Goal: Task Accomplishment & Management: Manage account settings

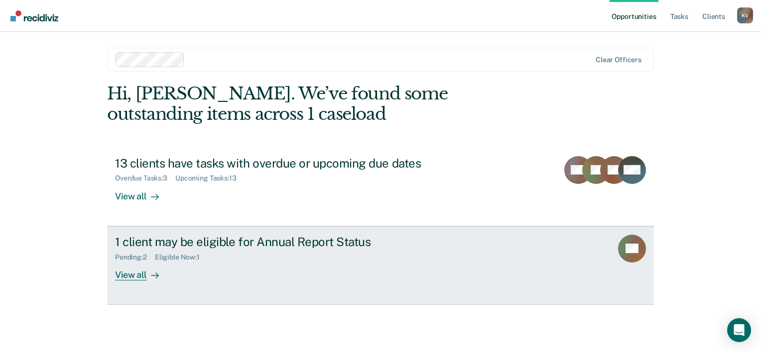
click at [140, 257] on div "Pending : 2" at bounding box center [135, 257] width 40 height 8
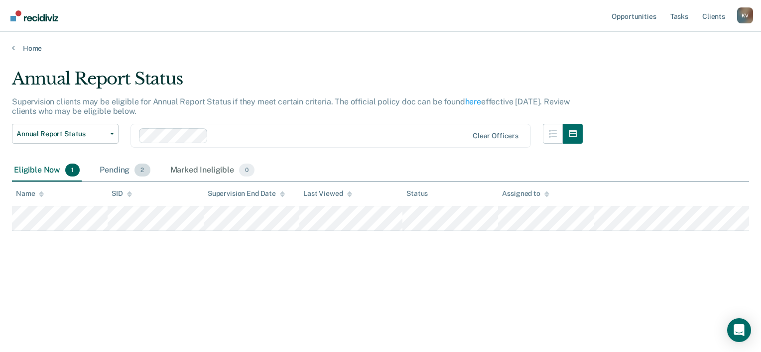
click at [140, 167] on span "2" at bounding box center [141, 170] width 15 height 13
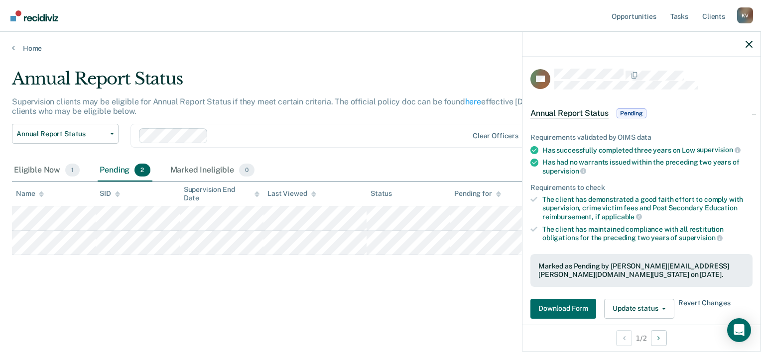
click at [711, 301] on span "Revert Changes" at bounding box center [704, 309] width 52 height 20
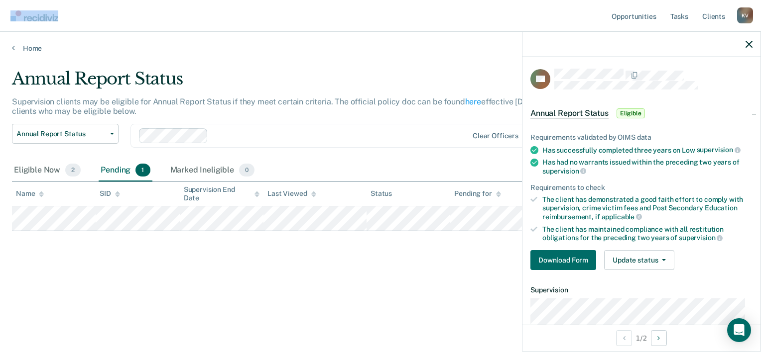
click at [336, 29] on nav "Opportunities Tasks Client s [PERSON_NAME] K V Profile How it works Log Out" at bounding box center [380, 16] width 761 height 32
click at [120, 170] on div "Pending 1" at bounding box center [125, 171] width 53 height 22
click at [51, 171] on div "Eligible Now 2" at bounding box center [47, 171] width 71 height 22
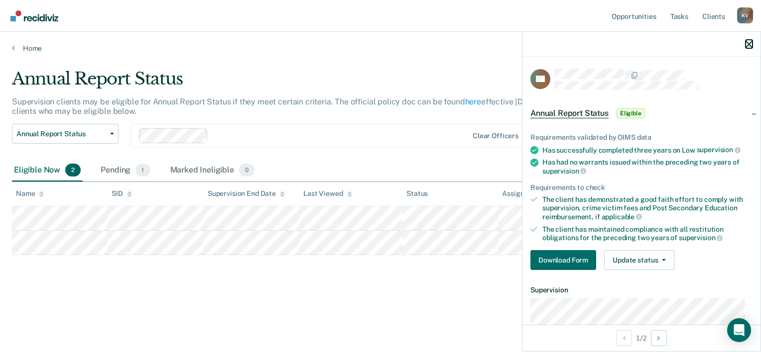
click at [748, 41] on icon "button" at bounding box center [748, 44] width 7 height 7
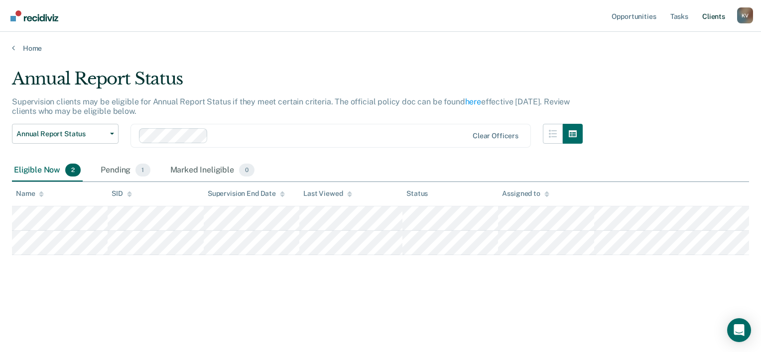
click at [710, 19] on link "Client s" at bounding box center [713, 16] width 27 height 32
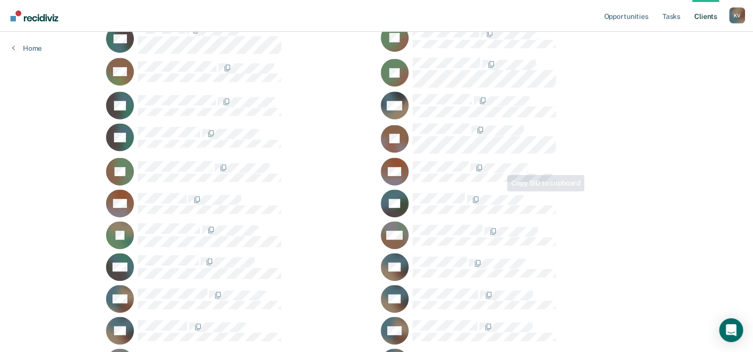
scroll to position [726, 0]
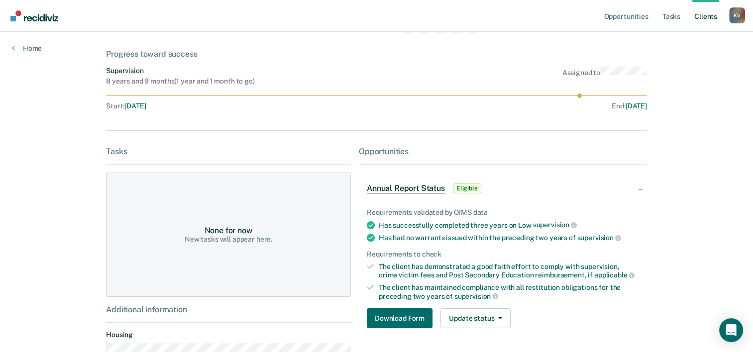
scroll to position [50, 0]
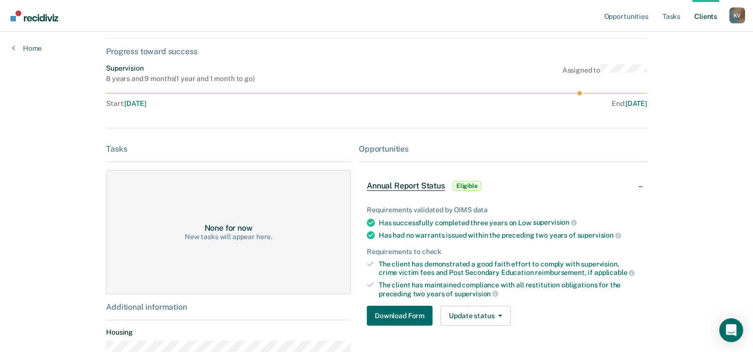
click at [700, 17] on link "Client s" at bounding box center [705, 16] width 27 height 32
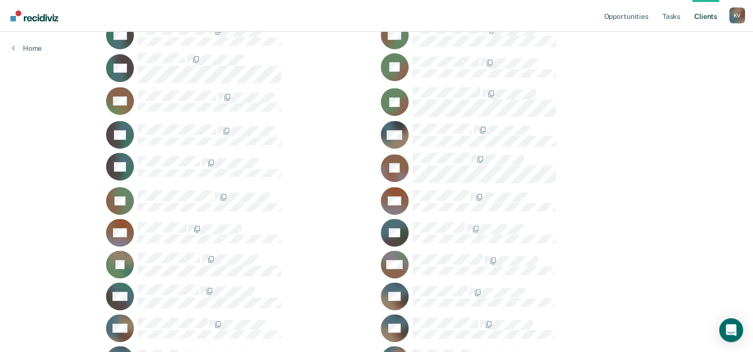
scroll to position [726, 0]
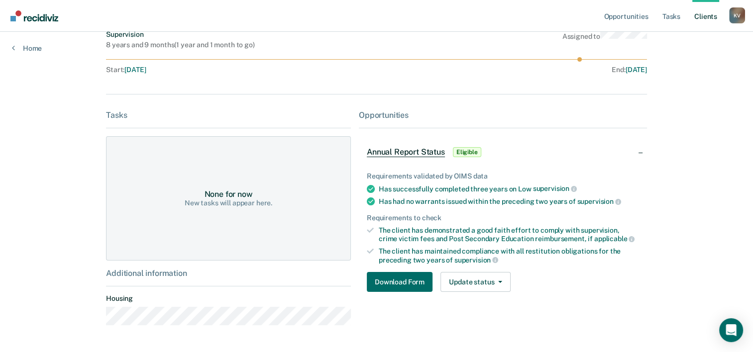
scroll to position [116, 0]
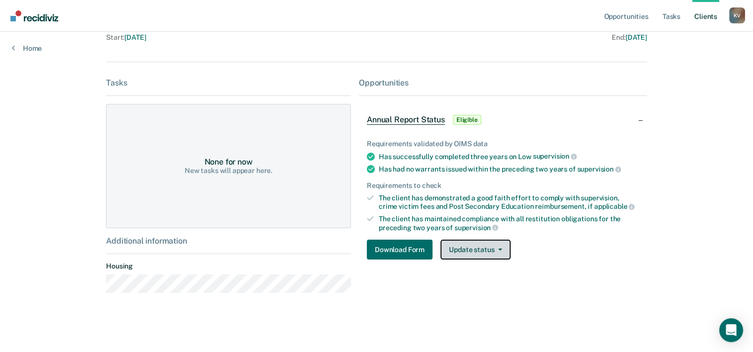
click at [494, 251] on button "Update status" at bounding box center [475, 250] width 70 height 20
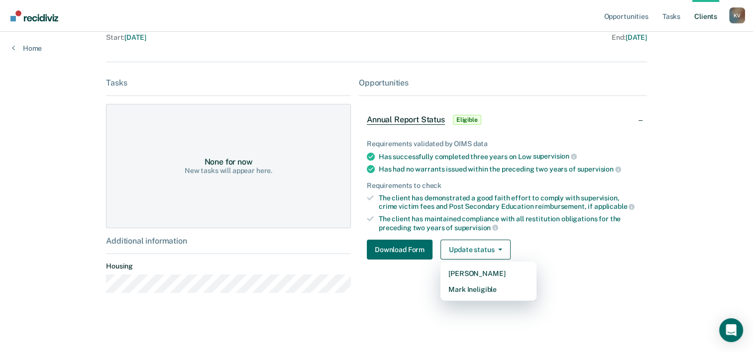
click at [580, 84] on div "Opportunities" at bounding box center [503, 82] width 288 height 9
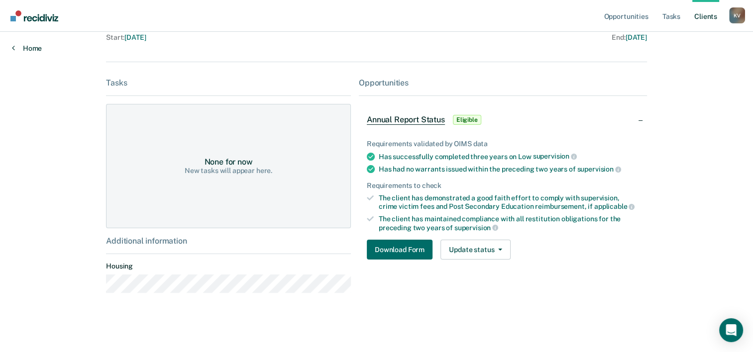
click at [16, 48] on link "Home" at bounding box center [27, 48] width 30 height 9
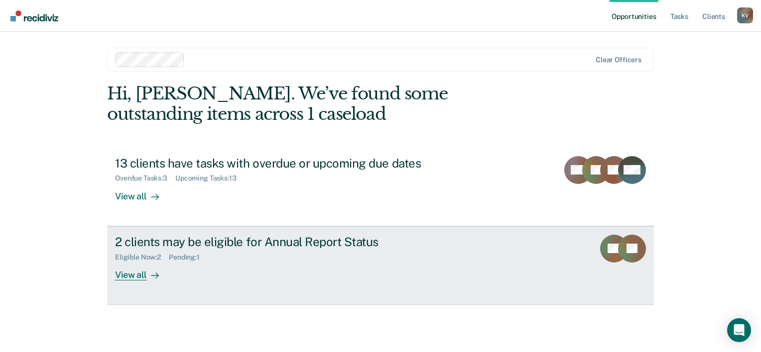
click at [141, 257] on div "Eligible Now : 2" at bounding box center [142, 257] width 54 height 8
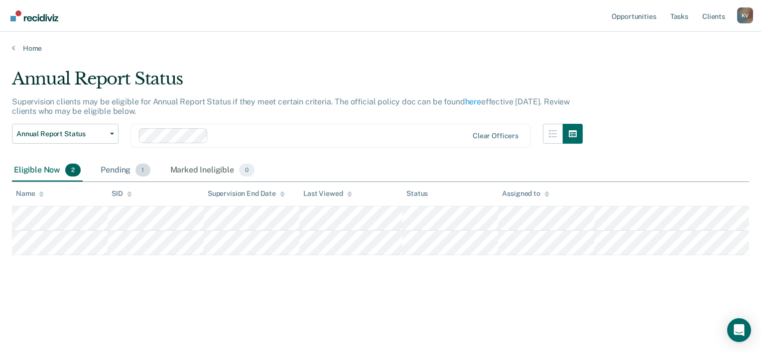
click at [116, 169] on div "Pending 1" at bounding box center [125, 171] width 53 height 22
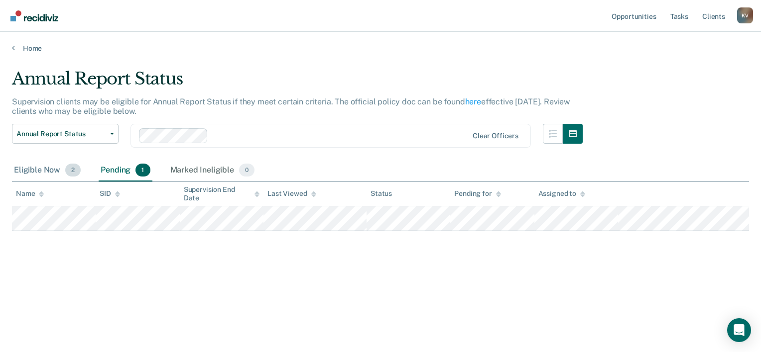
click at [42, 172] on div "Eligible Now 2" at bounding box center [47, 171] width 71 height 22
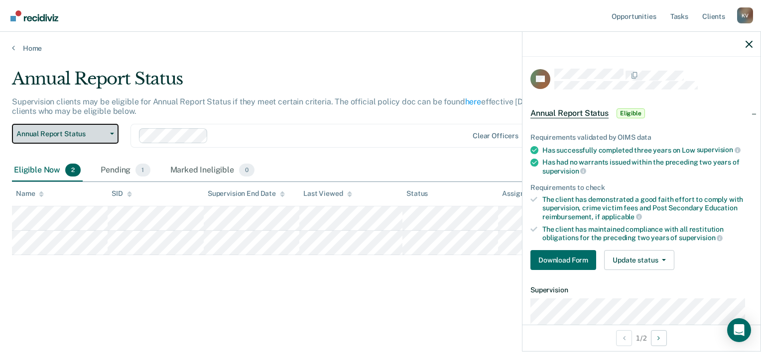
click at [109, 127] on button "Annual Report Status" at bounding box center [65, 134] width 107 height 20
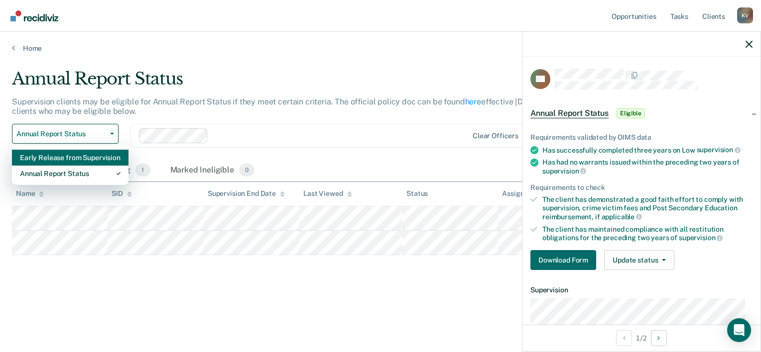
click at [93, 158] on div "Early Release from Supervision" at bounding box center [70, 158] width 101 height 16
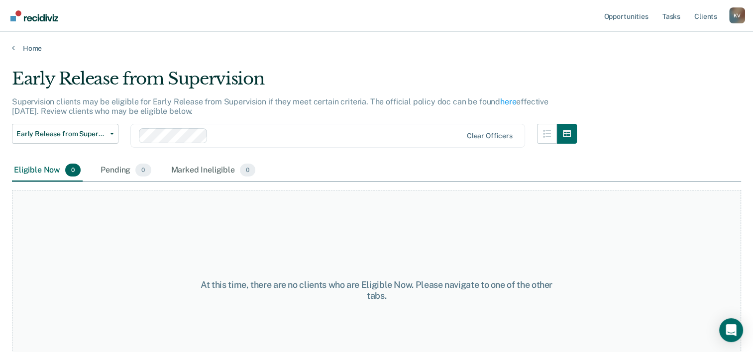
click at [33, 171] on div "Eligible Now 0" at bounding box center [47, 171] width 71 height 22
click at [29, 172] on div "Eligible Now 0" at bounding box center [47, 171] width 71 height 22
click at [60, 131] on span "Early Release from Supervision" at bounding box center [61, 134] width 90 height 8
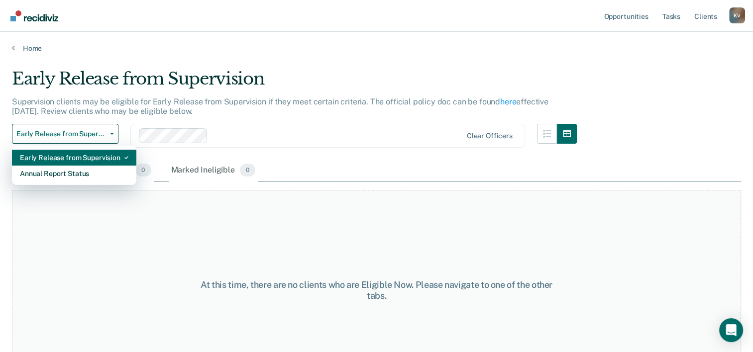
click at [78, 160] on div "Early Release from Supervision" at bounding box center [74, 158] width 109 height 16
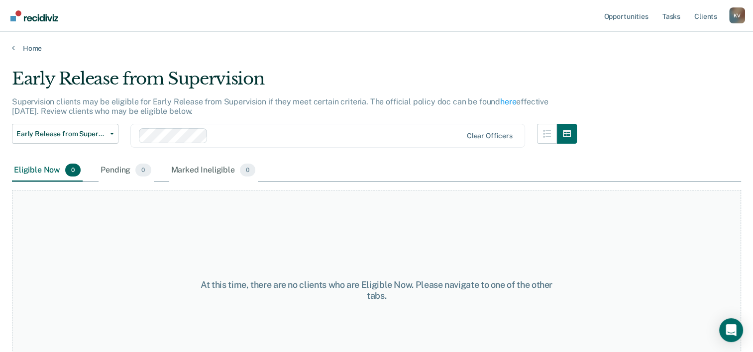
click at [72, 170] on span "0" at bounding box center [72, 170] width 15 height 13
click at [119, 171] on div "Pending 0" at bounding box center [126, 171] width 54 height 22
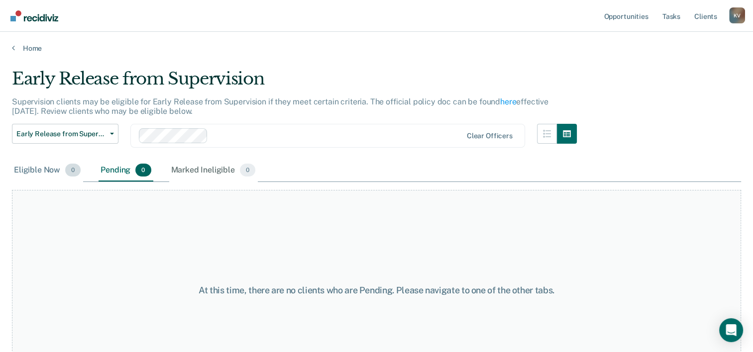
click at [47, 178] on div "Eligible Now 0" at bounding box center [47, 171] width 71 height 22
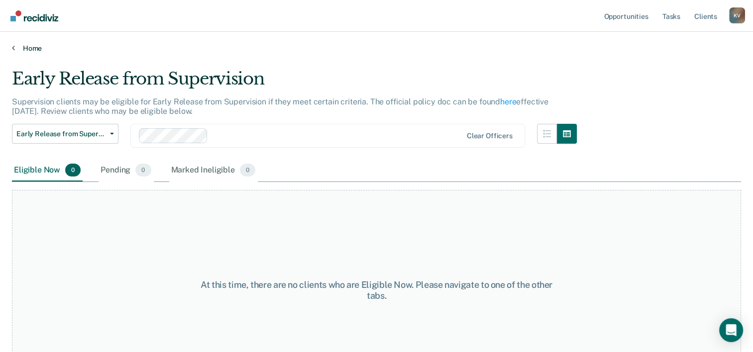
click at [21, 46] on link "Home" at bounding box center [376, 48] width 729 height 9
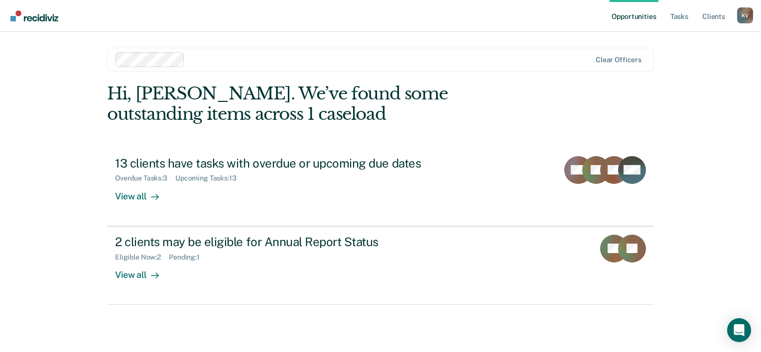
click at [715, 12] on link "Client s" at bounding box center [713, 16] width 27 height 32
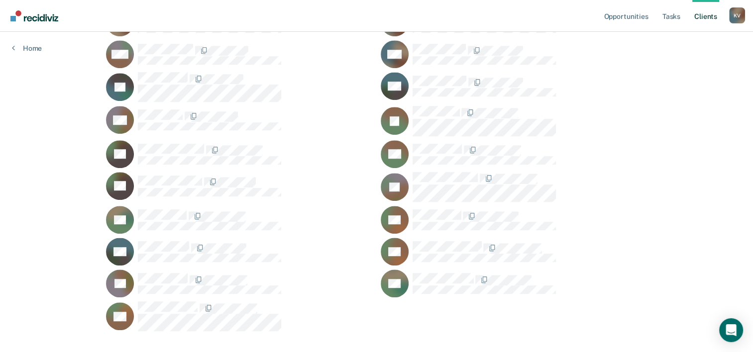
scroll to position [726, 0]
click at [454, 244] on div "RS" at bounding box center [514, 251] width 266 height 28
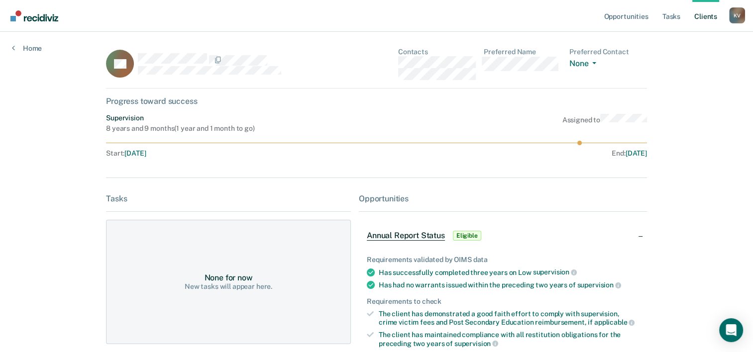
click at [118, 70] on icon at bounding box center [136, 69] width 52 height 52
click at [124, 64] on rect at bounding box center [120, 64] width 28 height 28
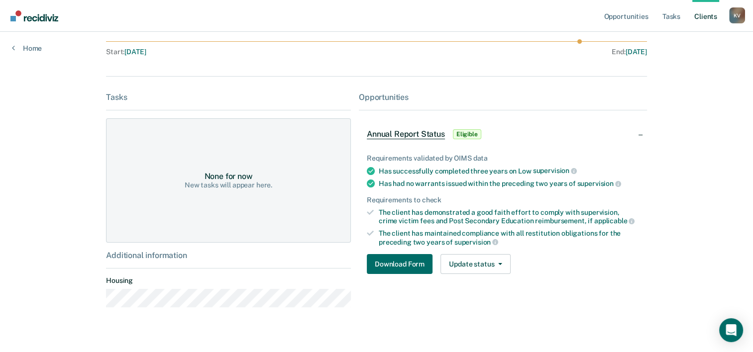
scroll to position [116, 0]
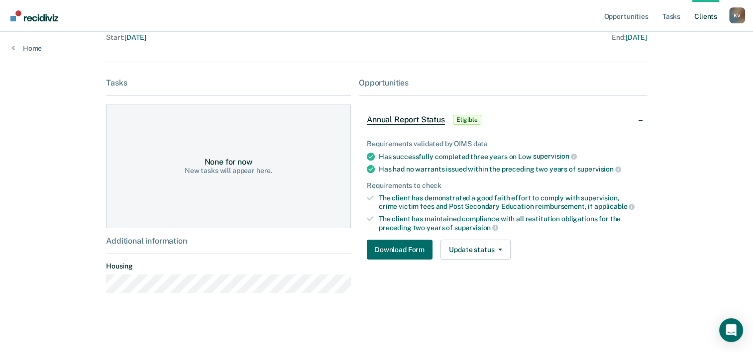
click at [495, 254] on button "Update status" at bounding box center [475, 250] width 70 height 20
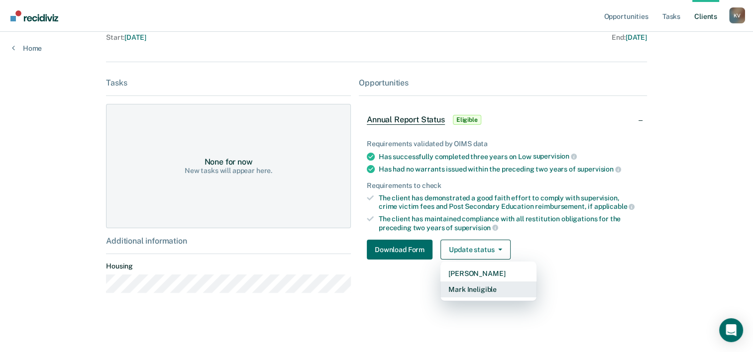
click at [498, 295] on button "Mark Ineligible" at bounding box center [488, 290] width 96 height 16
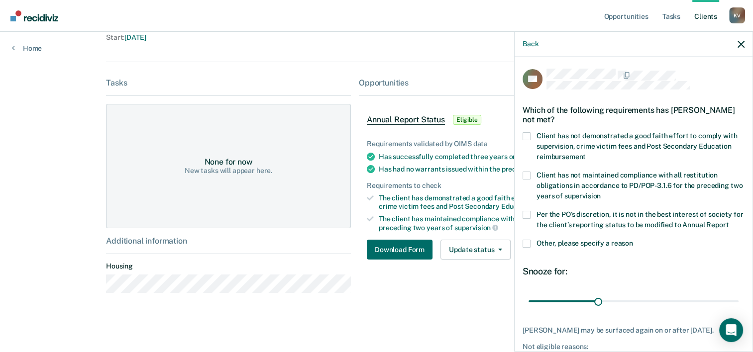
click at [525, 250] on label "Other, please specify a reason" at bounding box center [634, 245] width 222 height 10
click at [633, 240] on input "Other, please specify a reason" at bounding box center [633, 240] width 0 height 0
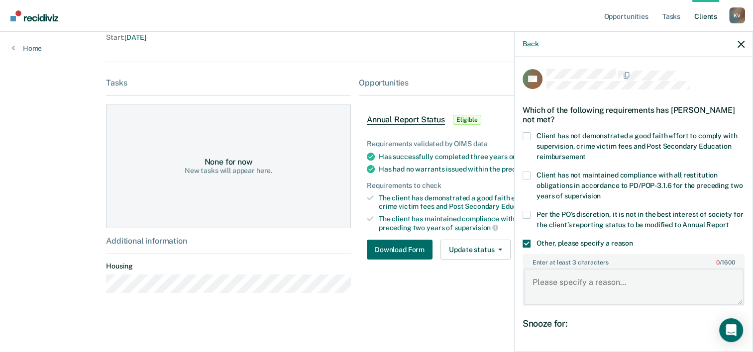
click at [545, 280] on textarea "Enter at least 3 characters 0 / 1600" at bounding box center [634, 287] width 220 height 37
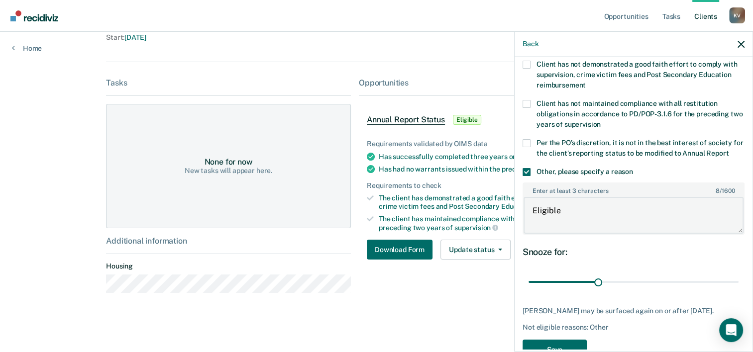
scroll to position [116, 0]
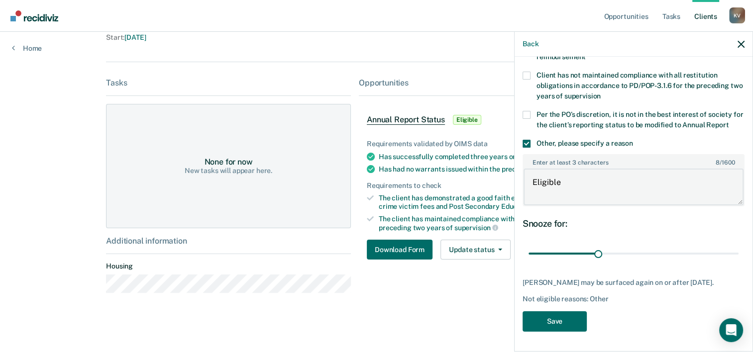
type textarea "Eligible"
click at [553, 323] on button "Save" at bounding box center [555, 322] width 64 height 20
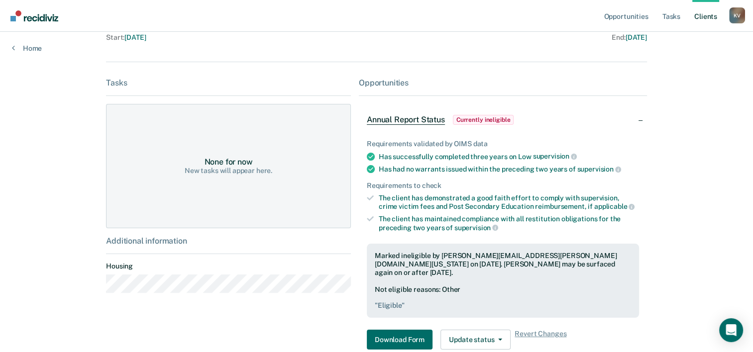
click at [489, 119] on span "Currently ineligible" at bounding box center [483, 120] width 61 height 10
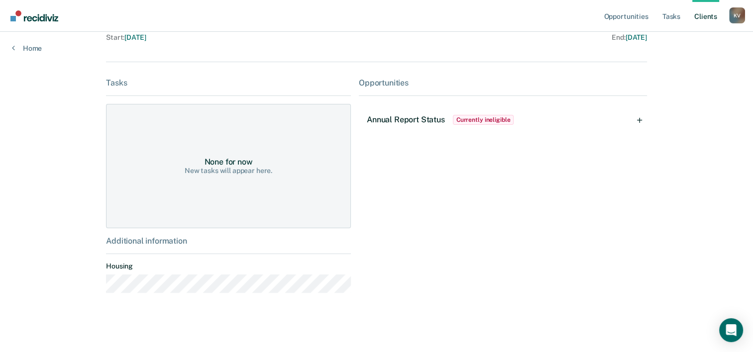
click at [408, 126] on div "Annual Report Status Currently ineligible" at bounding box center [441, 120] width 149 height 16
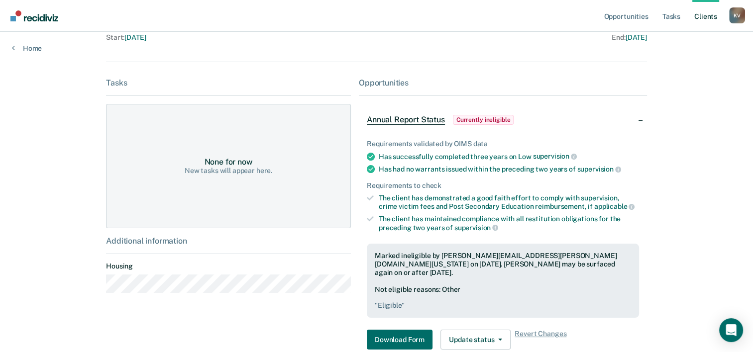
click at [474, 332] on button "Update status" at bounding box center [475, 340] width 70 height 20
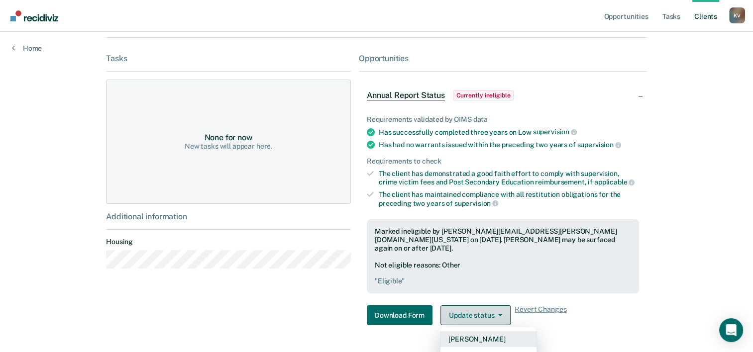
scroll to position [163, 0]
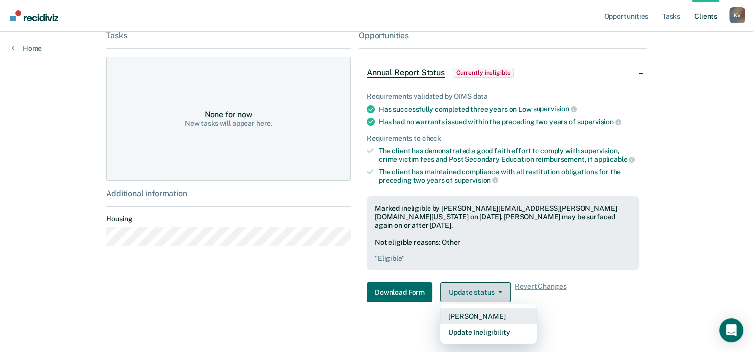
click at [491, 328] on button "Update Ineligibility" at bounding box center [488, 333] width 96 height 16
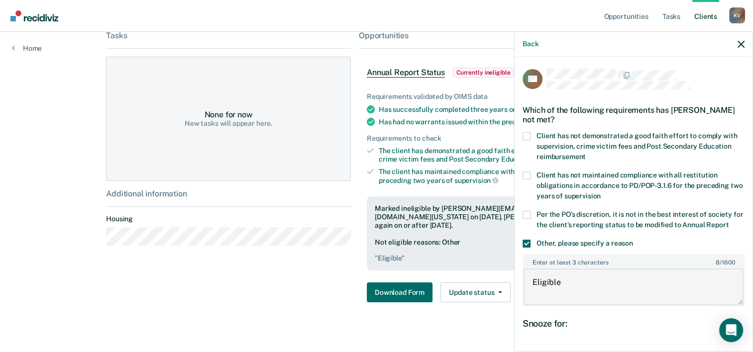
click at [584, 296] on textarea "Eligible" at bounding box center [634, 287] width 220 height 37
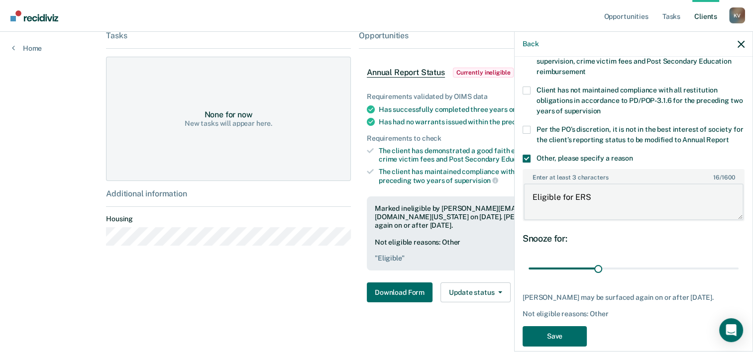
scroll to position [116, 0]
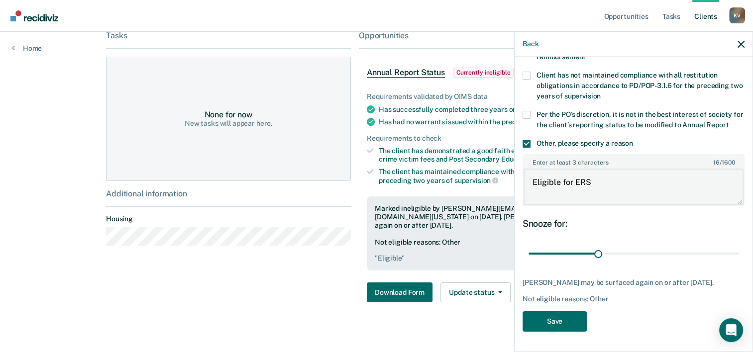
type textarea "Eligible for ERS"
click at [553, 327] on button "Save" at bounding box center [555, 322] width 64 height 20
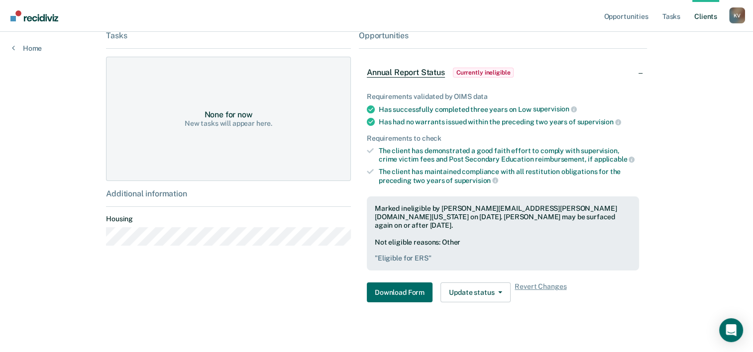
click at [385, 267] on div "Requirements validated by OIMS data Has successfully completed three years on L…" at bounding box center [503, 194] width 288 height 234
click at [388, 290] on button "Download Form" at bounding box center [400, 293] width 66 height 20
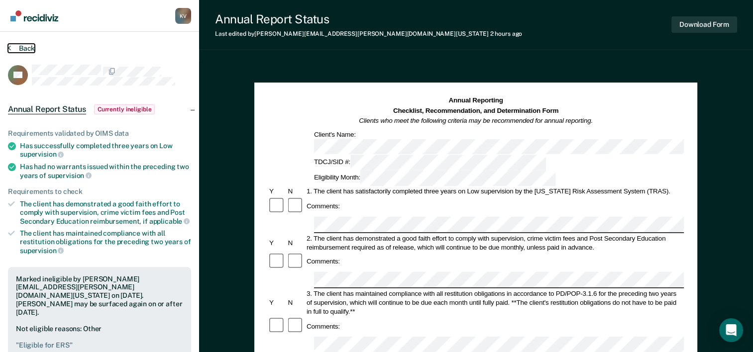
click at [22, 50] on button "Back" at bounding box center [21, 48] width 27 height 9
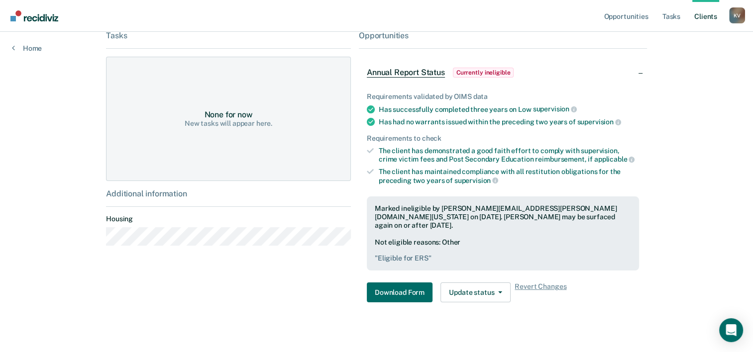
click at [532, 286] on span "Revert Changes" at bounding box center [541, 293] width 52 height 20
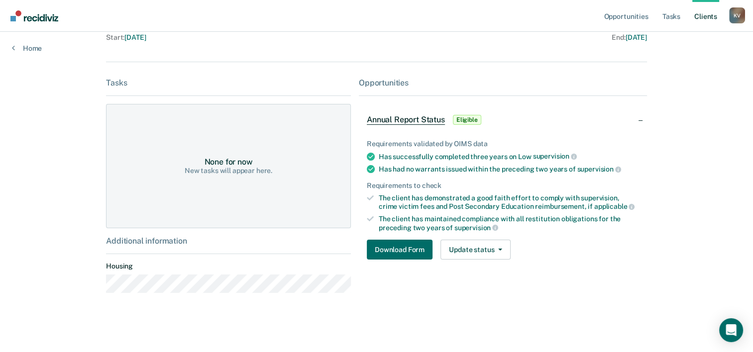
click at [468, 120] on span "Eligible" at bounding box center [467, 120] width 28 height 10
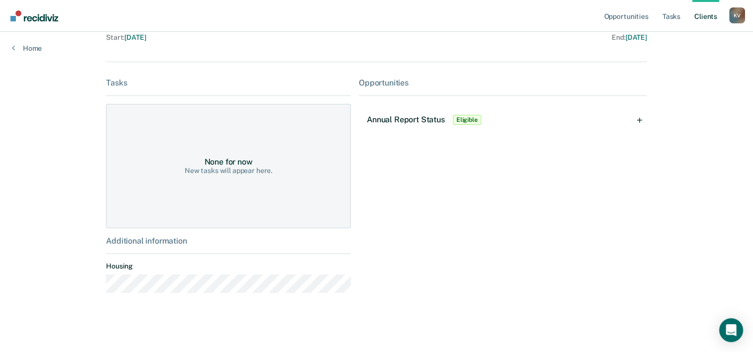
click at [466, 131] on div "Annual Report Status Eligible" at bounding box center [503, 120] width 288 height 32
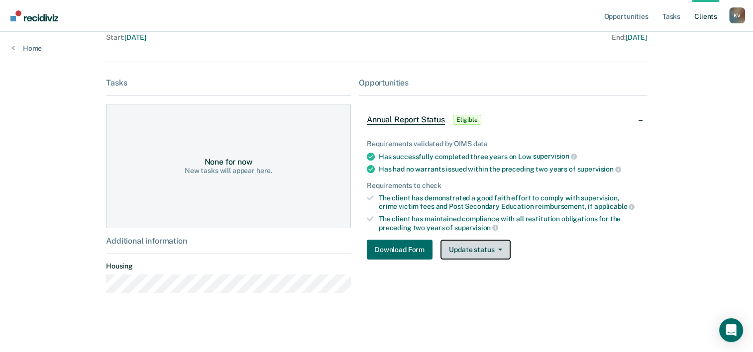
click at [482, 251] on button "Update status" at bounding box center [475, 250] width 70 height 20
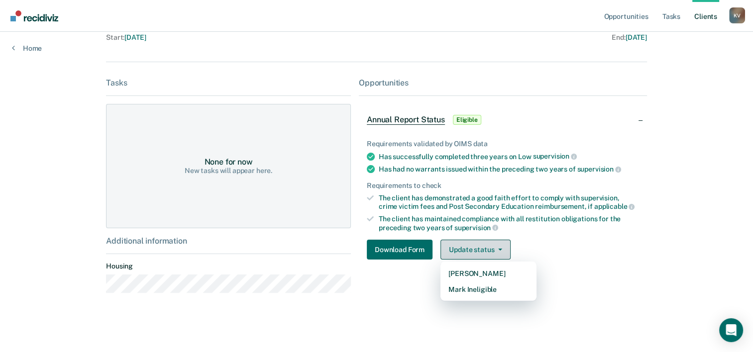
click at [478, 251] on button "Update status" at bounding box center [475, 250] width 70 height 20
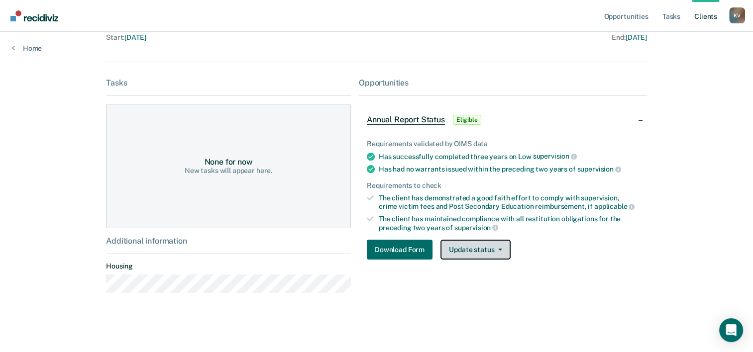
click at [497, 250] on button "Update status" at bounding box center [475, 250] width 70 height 20
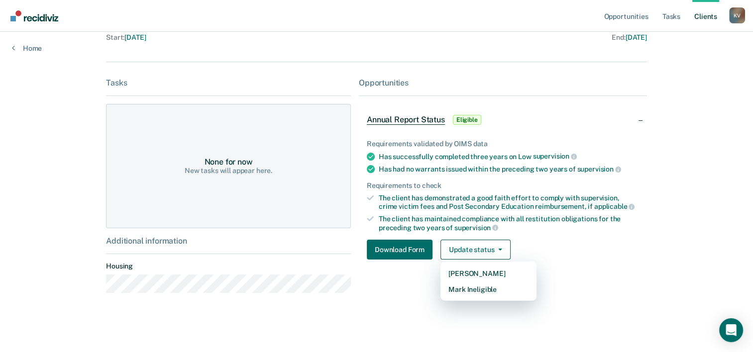
click at [332, 24] on nav "Opportunities Tasks Client s [PERSON_NAME] K V Profile How it works Log Out" at bounding box center [376, 16] width 753 height 32
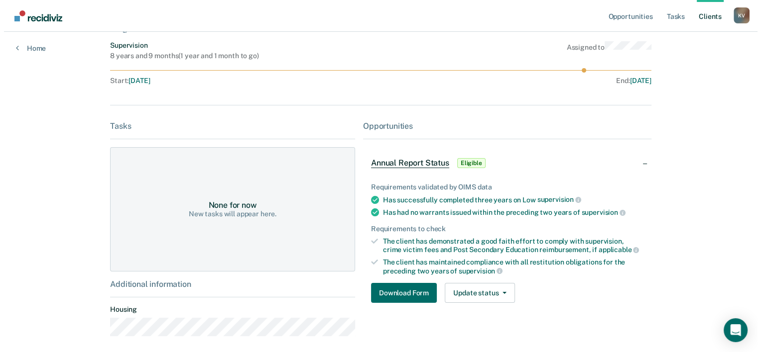
scroll to position [0, 0]
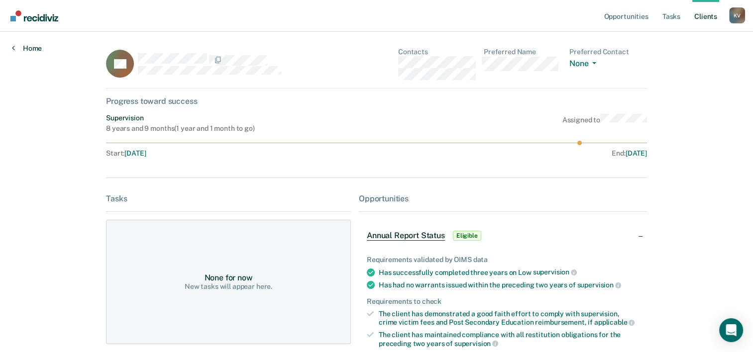
click at [12, 47] on icon at bounding box center [13, 48] width 3 height 8
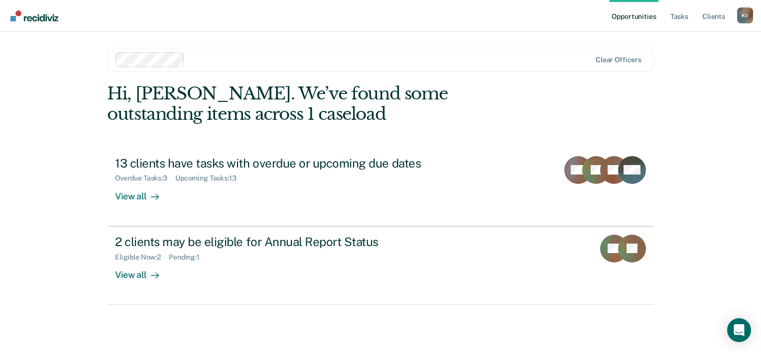
click at [417, 36] on main "Clear officers Hi, [PERSON_NAME]. We’ve found some outstanding items across 1 c…" at bounding box center [380, 180] width 570 height 297
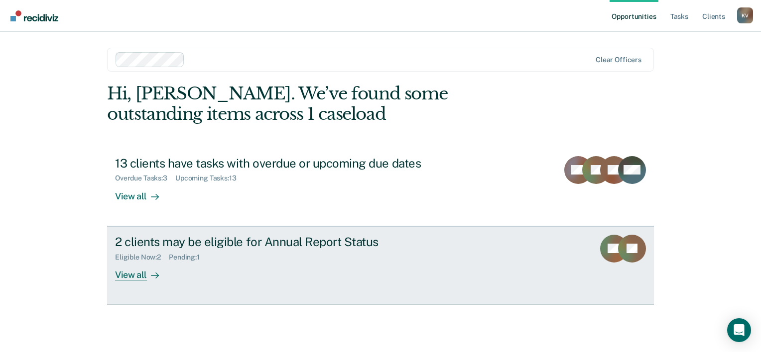
click at [149, 255] on div "Eligible Now : 2" at bounding box center [142, 257] width 54 height 8
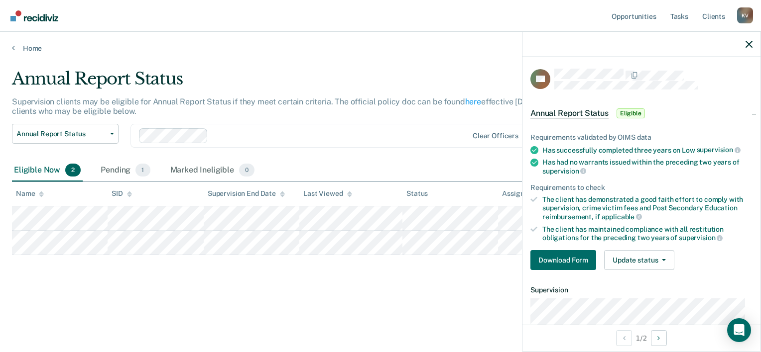
click at [388, 38] on div "Home" at bounding box center [380, 42] width 761 height 21
click at [747, 44] on icon "button" at bounding box center [748, 44] width 7 height 7
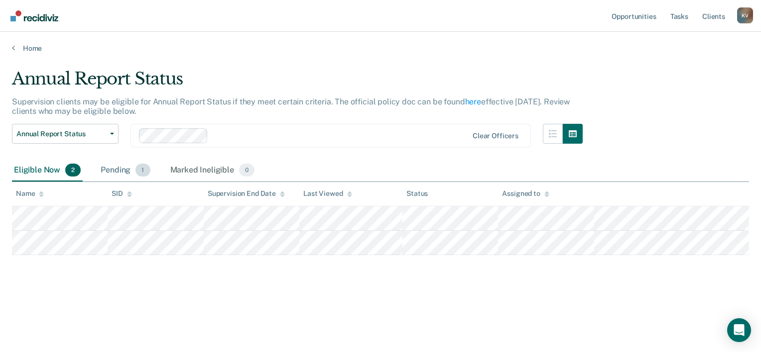
click at [129, 170] on div "Pending 1" at bounding box center [125, 171] width 53 height 22
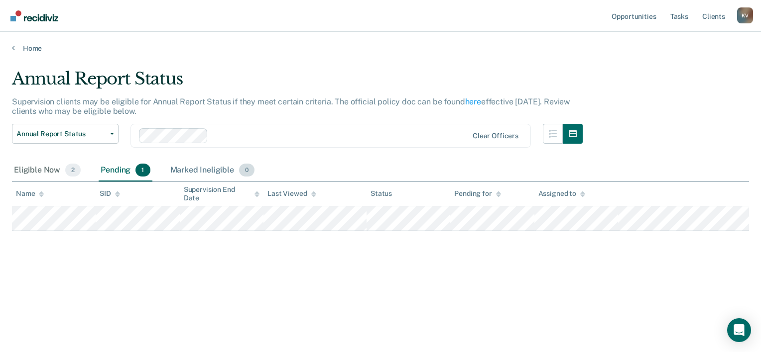
click at [215, 171] on div "Marked Ineligible 0" at bounding box center [212, 171] width 89 height 22
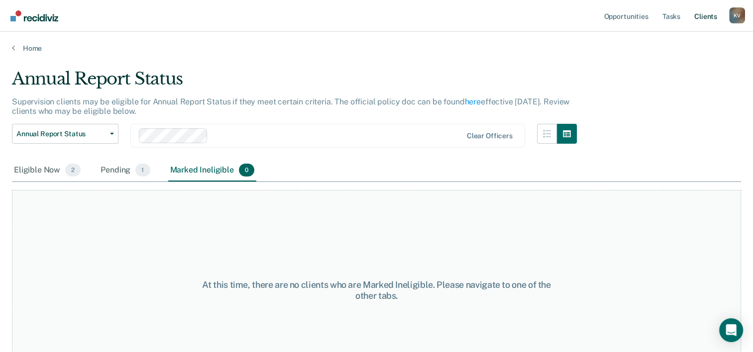
click at [707, 18] on link "Client s" at bounding box center [705, 16] width 27 height 32
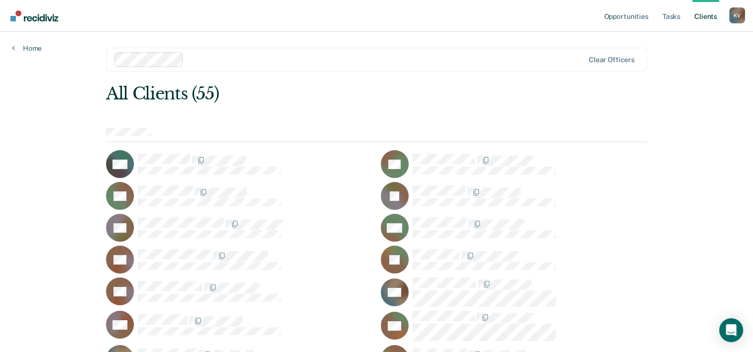
scroll to position [726, 0]
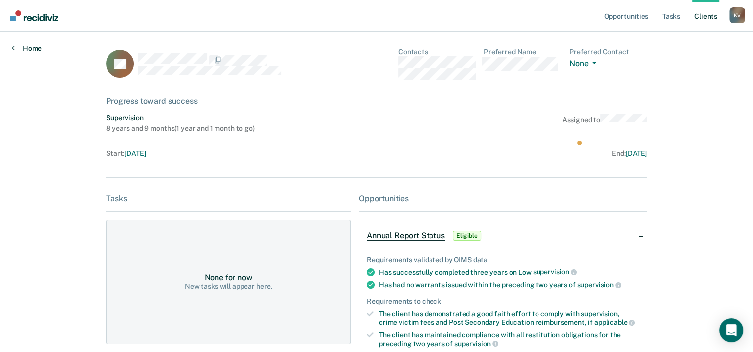
click at [29, 48] on link "Home" at bounding box center [27, 48] width 30 height 9
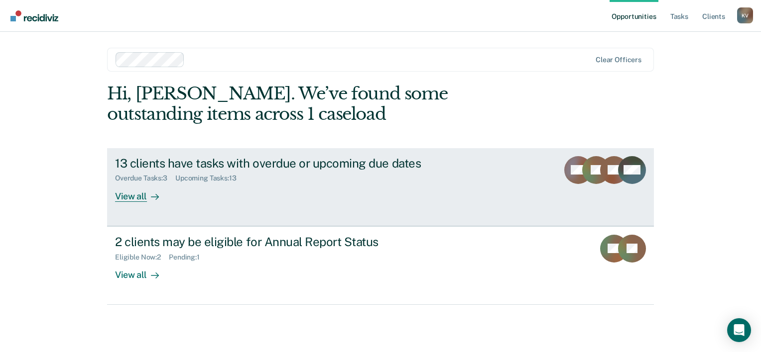
click at [141, 199] on div "View all" at bounding box center [143, 192] width 56 height 19
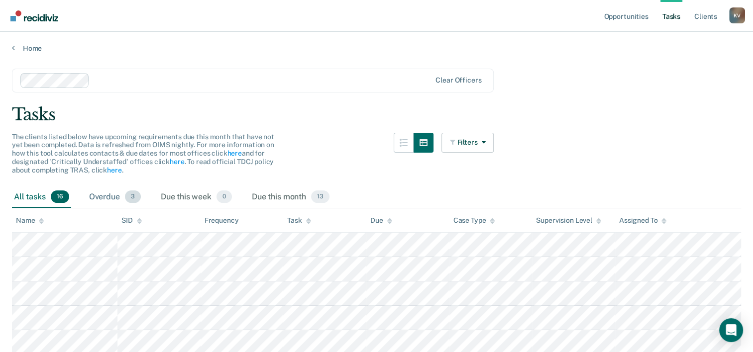
click at [133, 197] on span "3" at bounding box center [133, 197] width 16 height 13
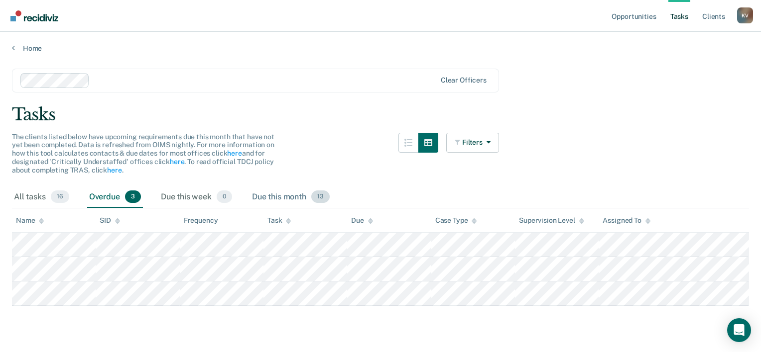
click at [317, 199] on span "13" at bounding box center [320, 197] width 18 height 13
